Goal: Information Seeking & Learning: Find specific fact

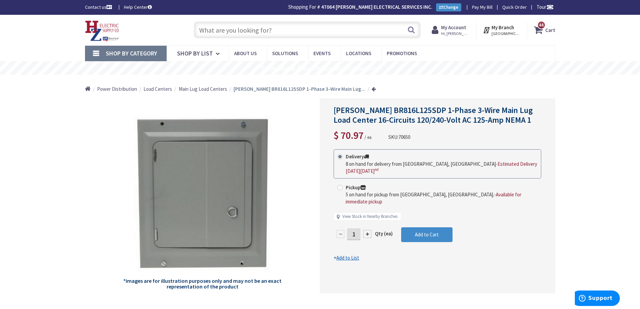
click at [272, 32] on input "text" at bounding box center [307, 29] width 227 height 17
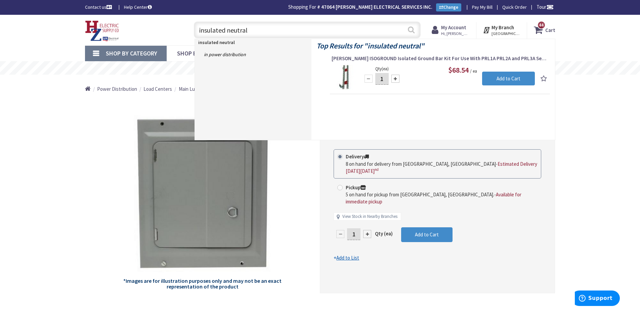
type input "insulated neutral"
click at [411, 32] on button "Search" at bounding box center [411, 29] width 9 height 15
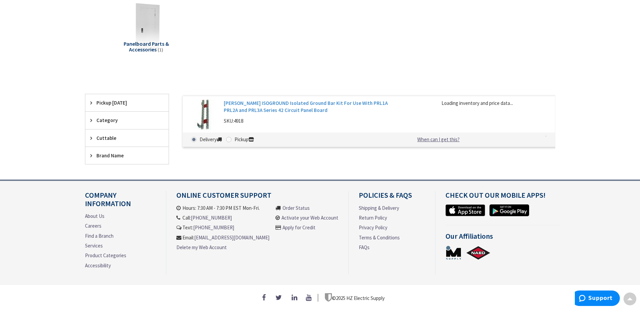
type input "[GEOGRAPHIC_DATA], [STREET_ADDRESS]"
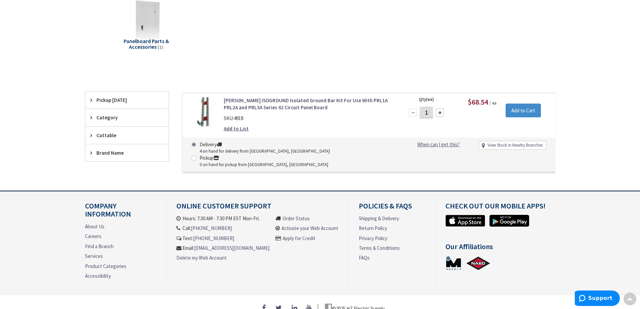
click at [255, 108] on link "[PERSON_NAME] ISOGROUND Isolated Ground Bar Kit For Use With PRL1A PRL2A and PR…" at bounding box center [309, 104] width 171 height 14
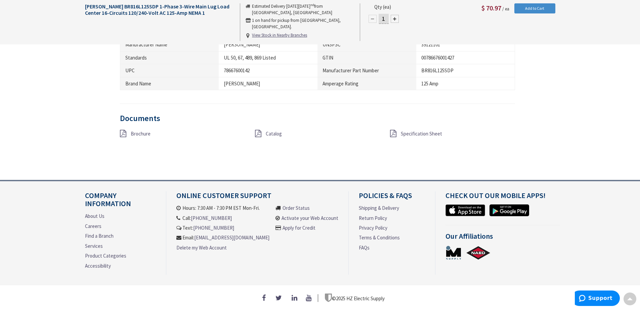
click at [261, 130] on icon at bounding box center [258, 133] width 6 height 7
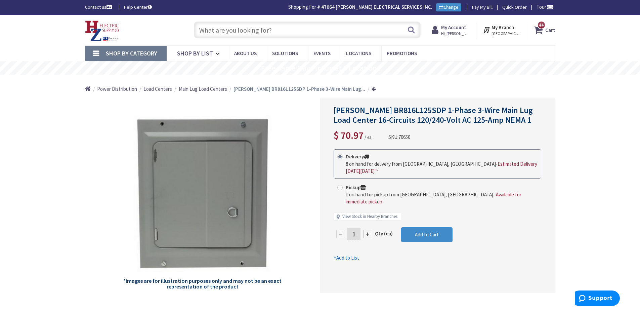
click at [304, 34] on input "text" at bounding box center [307, 29] width 227 height 17
paste input "EPIN2"
type input "EPIN2"
click at [414, 29] on button "Search" at bounding box center [411, 29] width 9 height 15
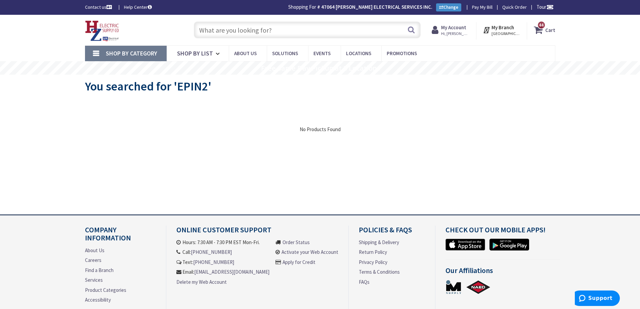
click at [318, 32] on input "text" at bounding box center [307, 29] width 227 height 17
paste input "EPIN2"
click at [416, 31] on input "EPIN2" at bounding box center [307, 29] width 227 height 17
type input "EPIN2"
click at [411, 30] on button "Search" at bounding box center [411, 29] width 9 height 15
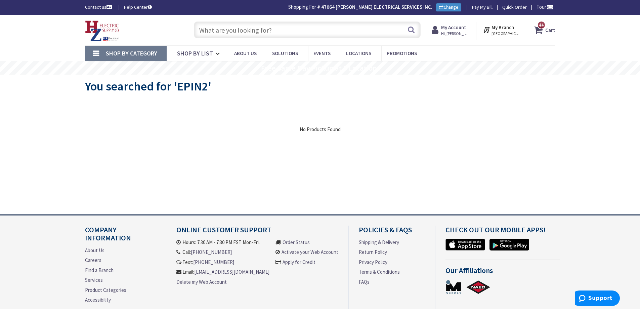
click at [345, 35] on input "text" at bounding box center [307, 29] width 227 height 17
paste input "16200-1"
type input "16200-1"
click at [408, 31] on button "Search" at bounding box center [411, 29] width 9 height 15
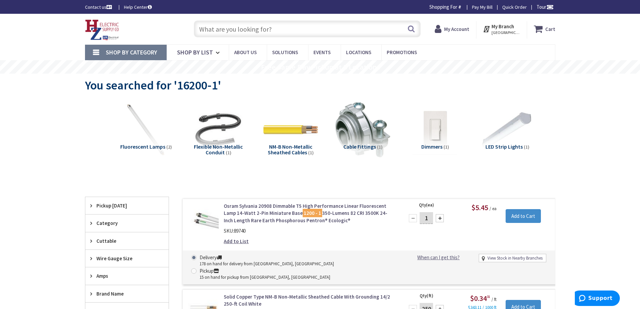
click at [287, 32] on input "text" at bounding box center [307, 28] width 227 height 17
paste input "16200-1"
click at [219, 28] on input "16200-1" at bounding box center [307, 28] width 227 height 17
type input "162001"
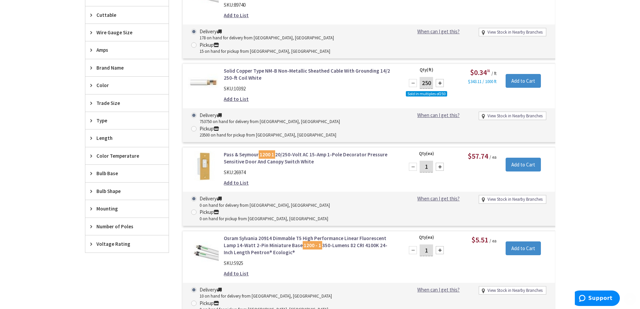
scroll to position [235, 0]
